Goal: Task Accomplishment & Management: Use online tool/utility

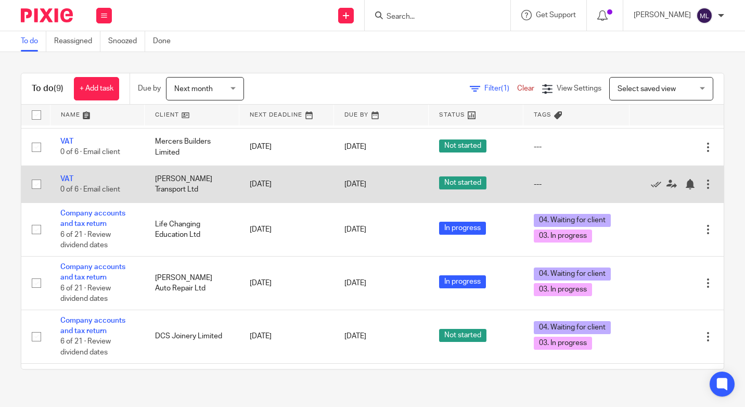
scroll to position [184, 0]
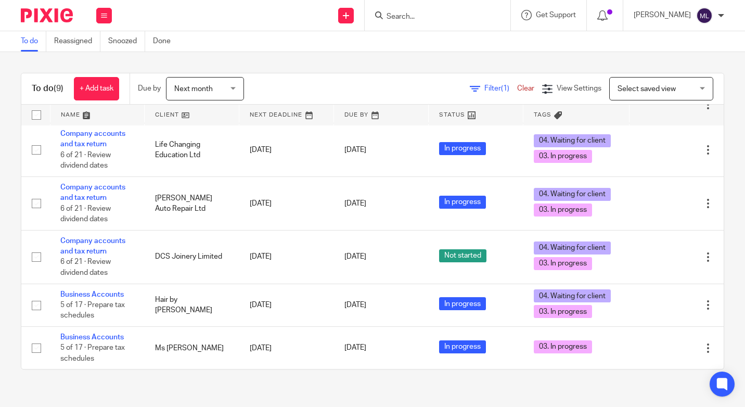
click at [434, 16] on input "Search" at bounding box center [433, 16] width 94 height 9
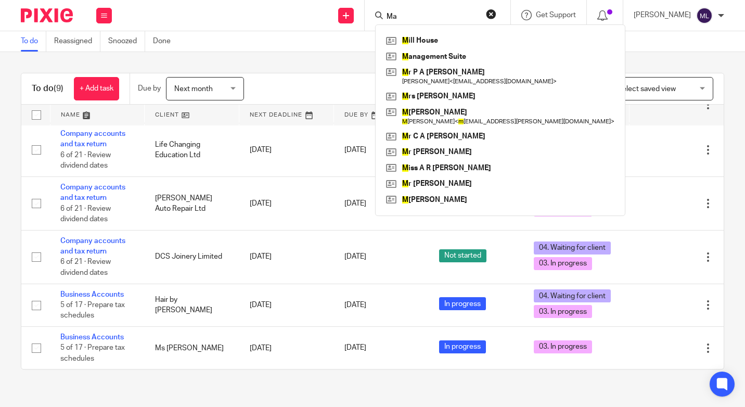
type input "Mae"
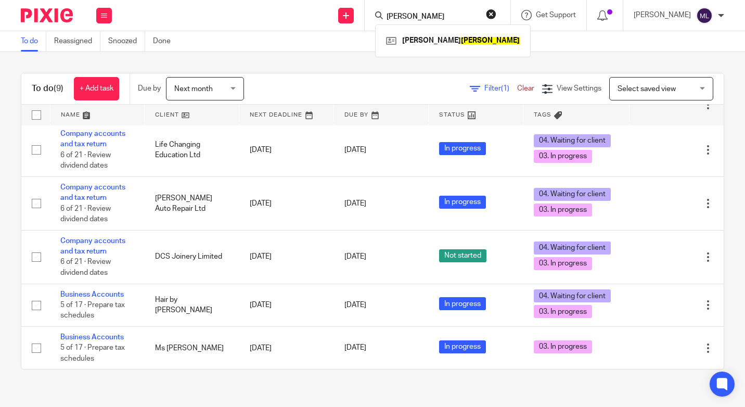
drag, startPoint x: 437, startPoint y: 18, endPoint x: 282, endPoint y: 8, distance: 156.0
click at [283, 8] on div "Send new email Create task Add client Mae Nuttall, Irene Mae Get Support Contac…" at bounding box center [433, 15] width 623 height 31
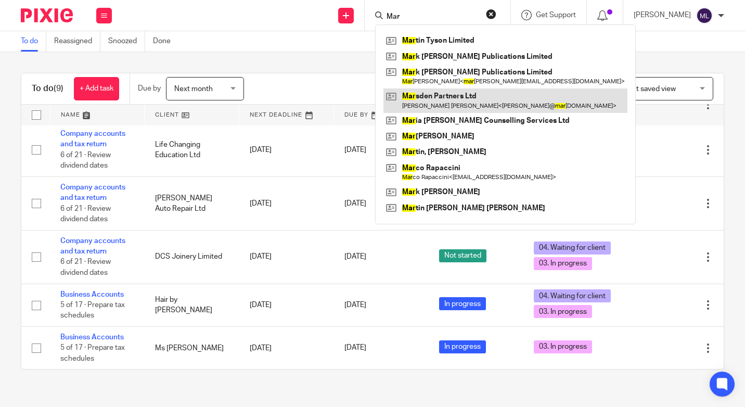
type input "Mar"
click at [460, 96] on link at bounding box center [506, 100] width 244 height 24
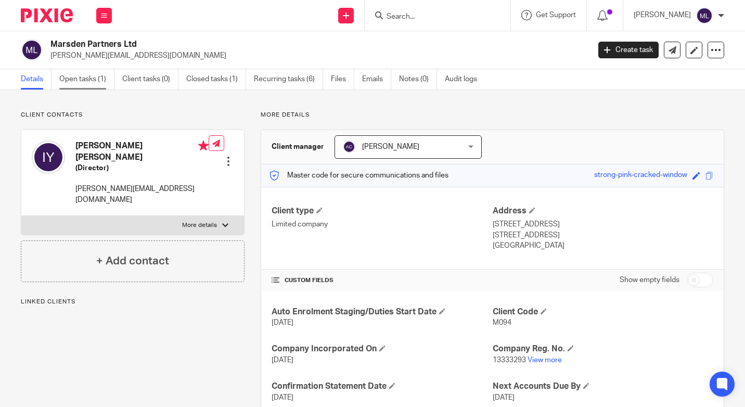
click at [75, 79] on link "Open tasks (1)" at bounding box center [86, 79] width 55 height 20
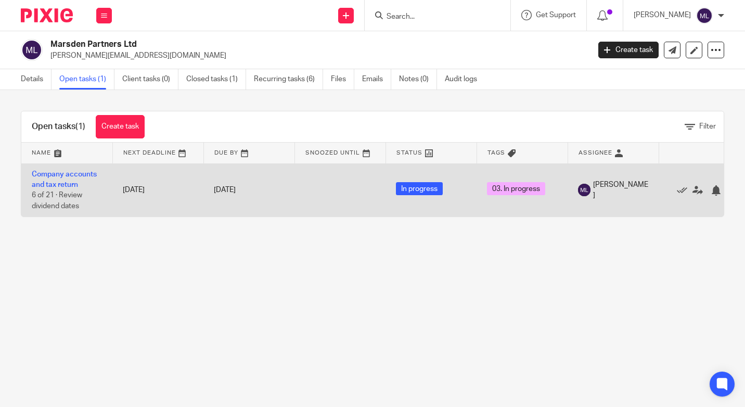
click at [517, 186] on span "03. In progress" at bounding box center [516, 188] width 58 height 13
click at [65, 176] on link "Company accounts and tax return" at bounding box center [64, 180] width 65 height 18
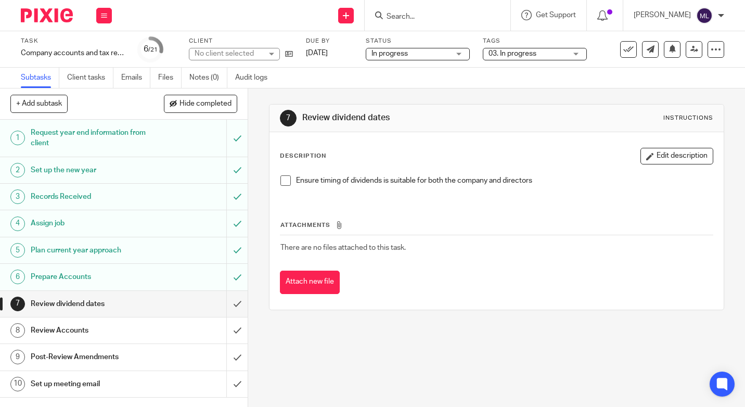
click at [579, 53] on div "03. In progress" at bounding box center [535, 54] width 104 height 12
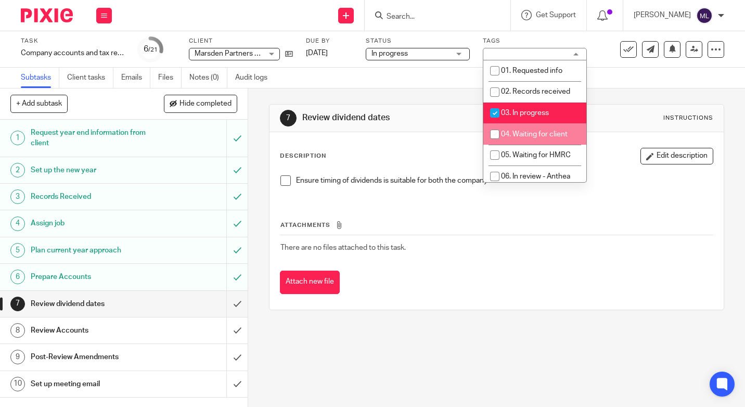
click at [492, 133] on input "checkbox" at bounding box center [495, 134] width 20 height 20
checkbox input "true"
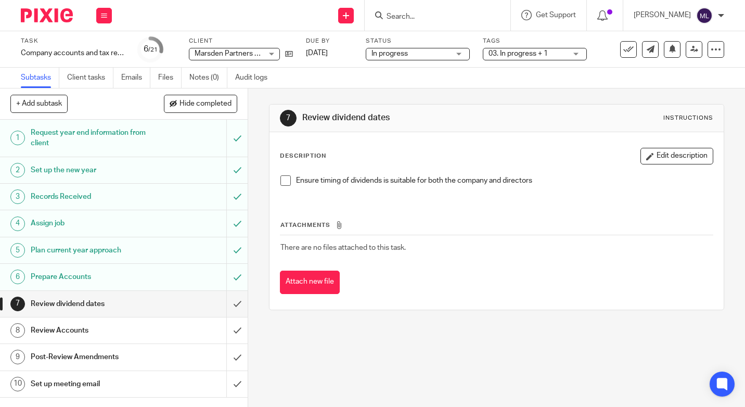
click at [342, 80] on div "Subtasks Client tasks Emails Files Notes (0) Audit logs" at bounding box center [372, 78] width 745 height 21
click at [50, 18] on img at bounding box center [47, 15] width 52 height 14
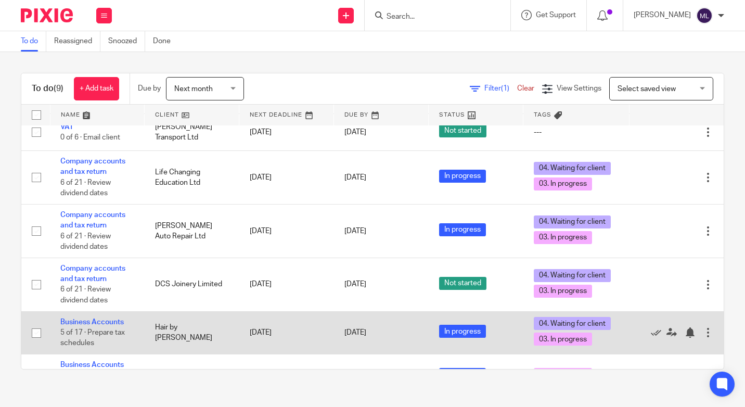
scroll to position [184, 0]
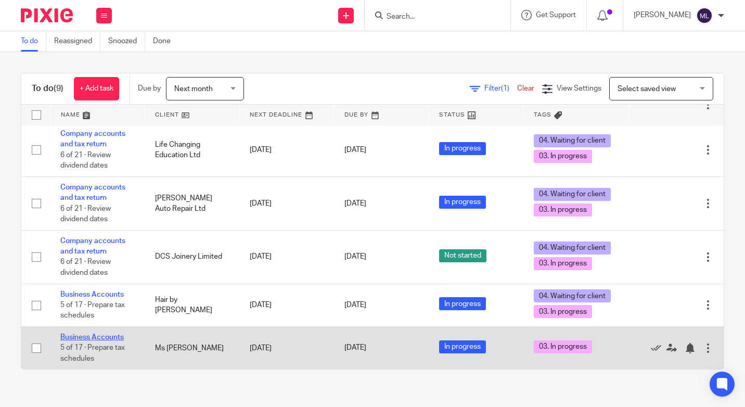
click at [95, 337] on link "Business Accounts" at bounding box center [91, 337] width 63 height 7
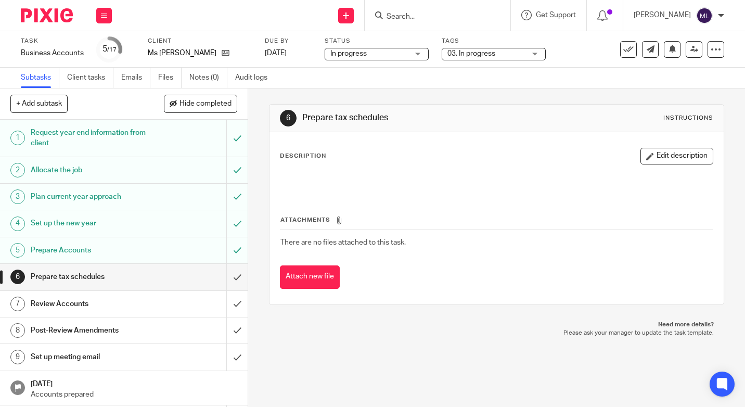
click at [532, 56] on div "03. In progress" at bounding box center [494, 54] width 104 height 12
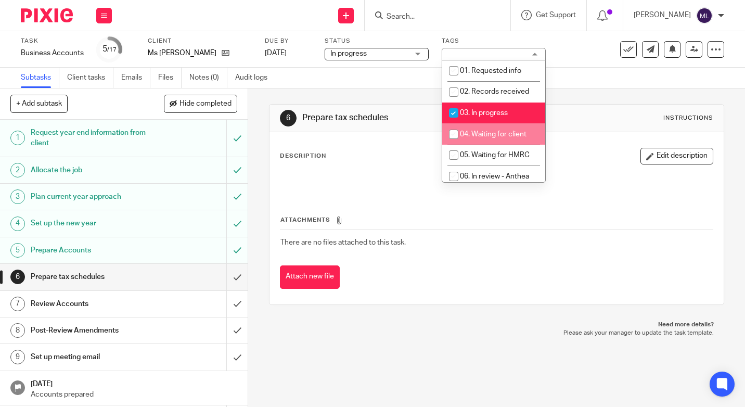
click at [453, 134] on input "checkbox" at bounding box center [454, 134] width 20 height 20
checkbox input "true"
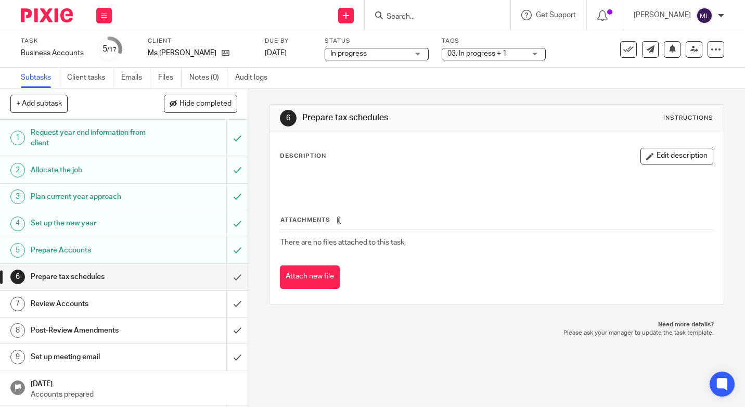
click at [578, 49] on div "Task Business Accounts Save Business Accounts 5 /17 Client Ms S Watson Due by 3…" at bounding box center [314, 49] width 587 height 25
